Goal: Share content

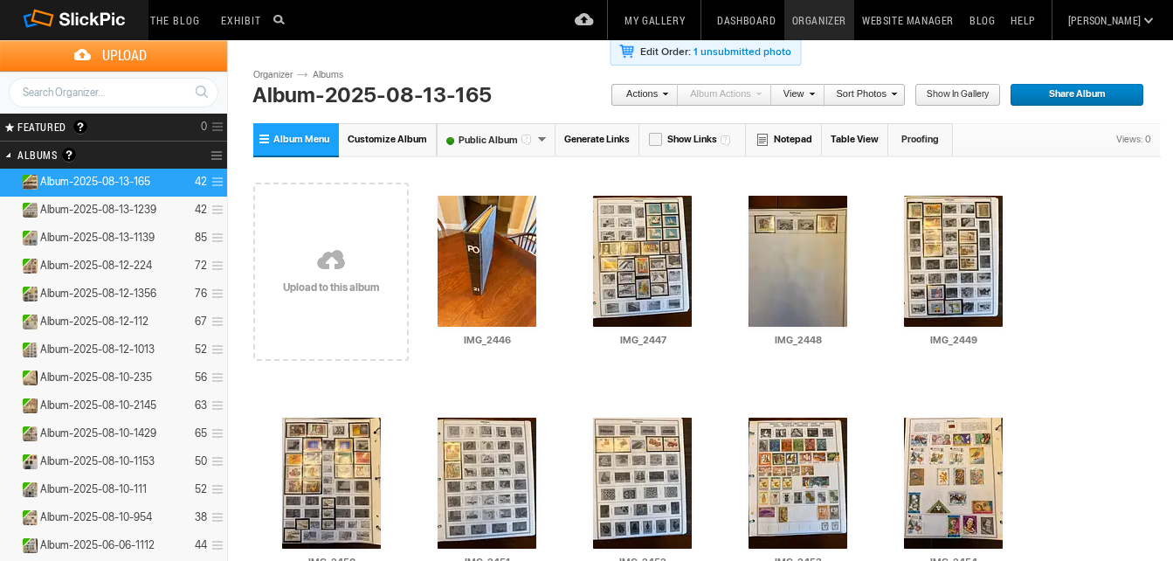
click at [596, 142] on link "Generate Links" at bounding box center [598, 139] width 84 height 32
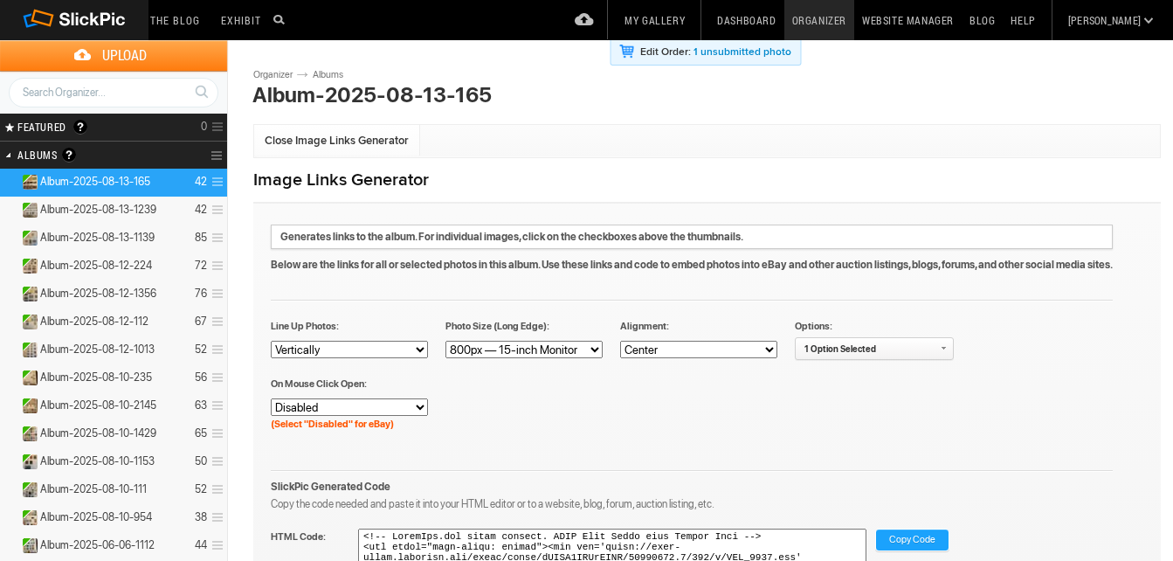
click at [907, 536] on span "Copy Code" at bounding box center [912, 540] width 46 height 23
